Goal: Obtain resource: Download file/media

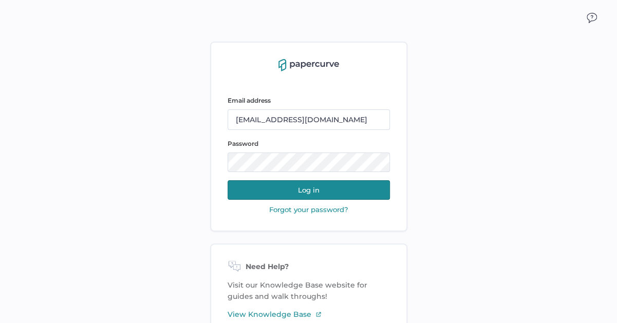
click at [334, 192] on button "Log in" at bounding box center [309, 190] width 162 height 20
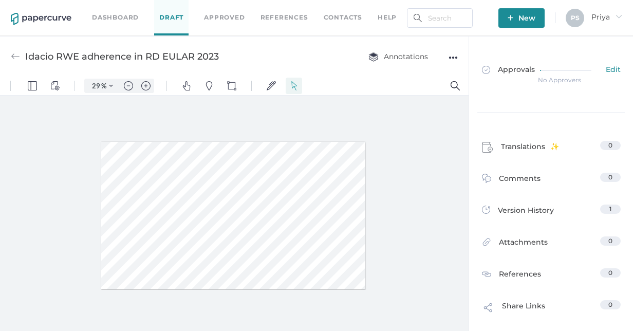
click at [108, 16] on link "Dashboard" at bounding box center [115, 17] width 47 height 11
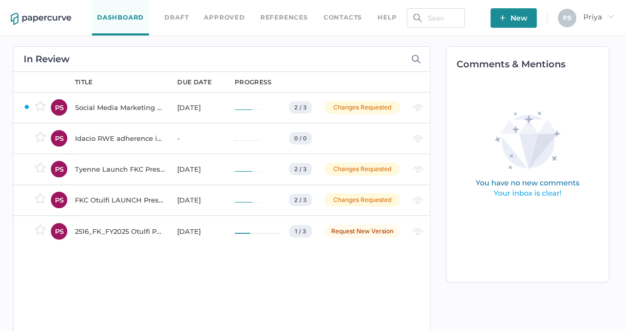
click at [133, 230] on div "2516_FK_FY2025 Otulfi Pull-Up Banner_v4" at bounding box center [120, 231] width 90 height 12
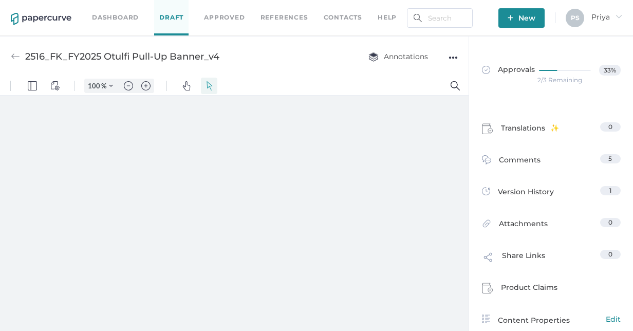
type input "29"
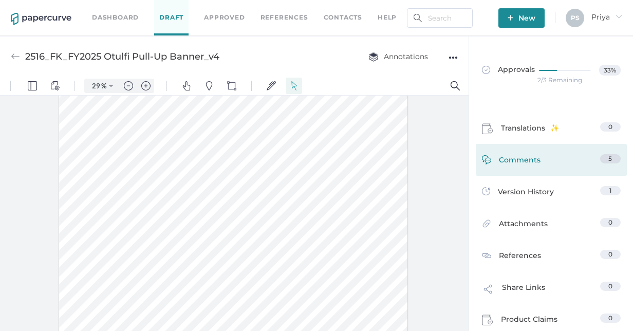
click at [608, 160] on span "5" at bounding box center [610, 159] width 4 height 8
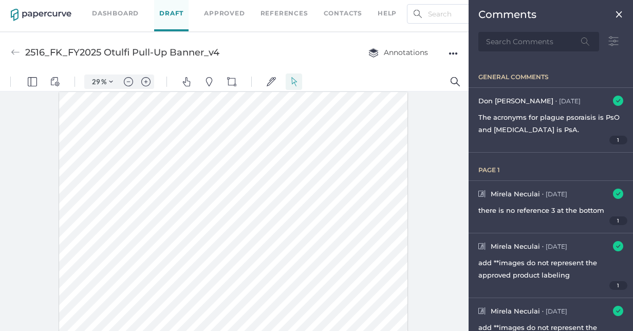
click at [451, 57] on div "●●●" at bounding box center [453, 53] width 9 height 14
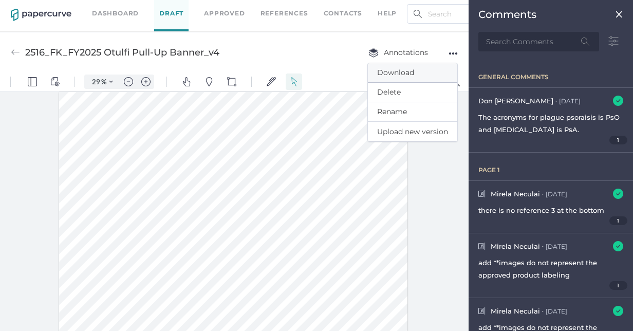
click at [409, 70] on span "Download" at bounding box center [412, 72] width 71 height 19
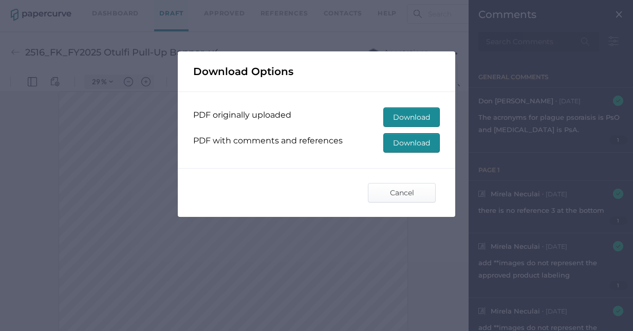
click at [426, 144] on span "Download" at bounding box center [411, 143] width 37 height 18
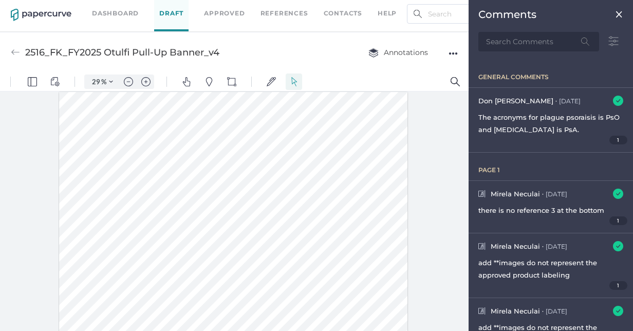
click at [28, 162] on div at bounding box center [234, 211] width 469 height 240
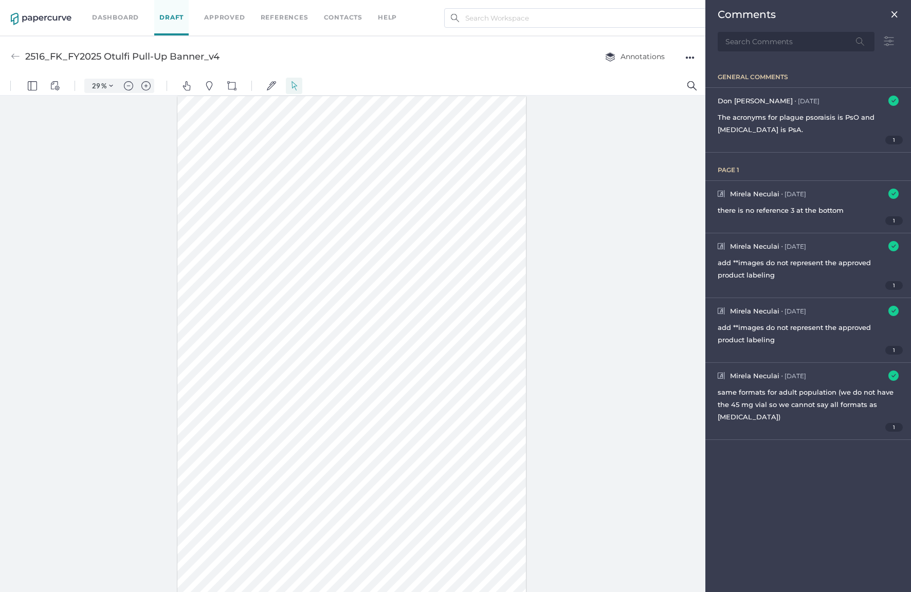
scroll to position [97, 0]
